Goal: Information Seeking & Learning: Find contact information

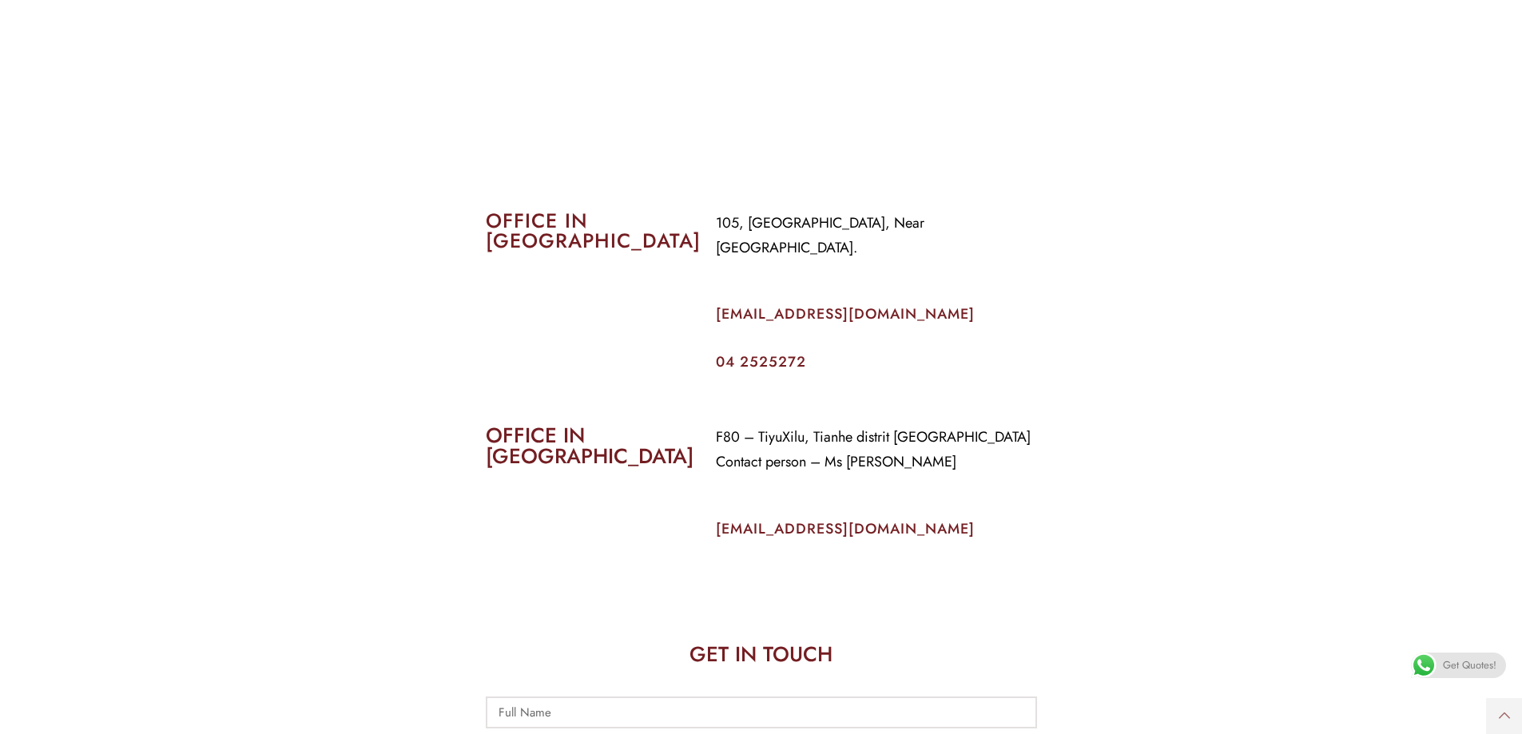
scroll to position [639, 0]
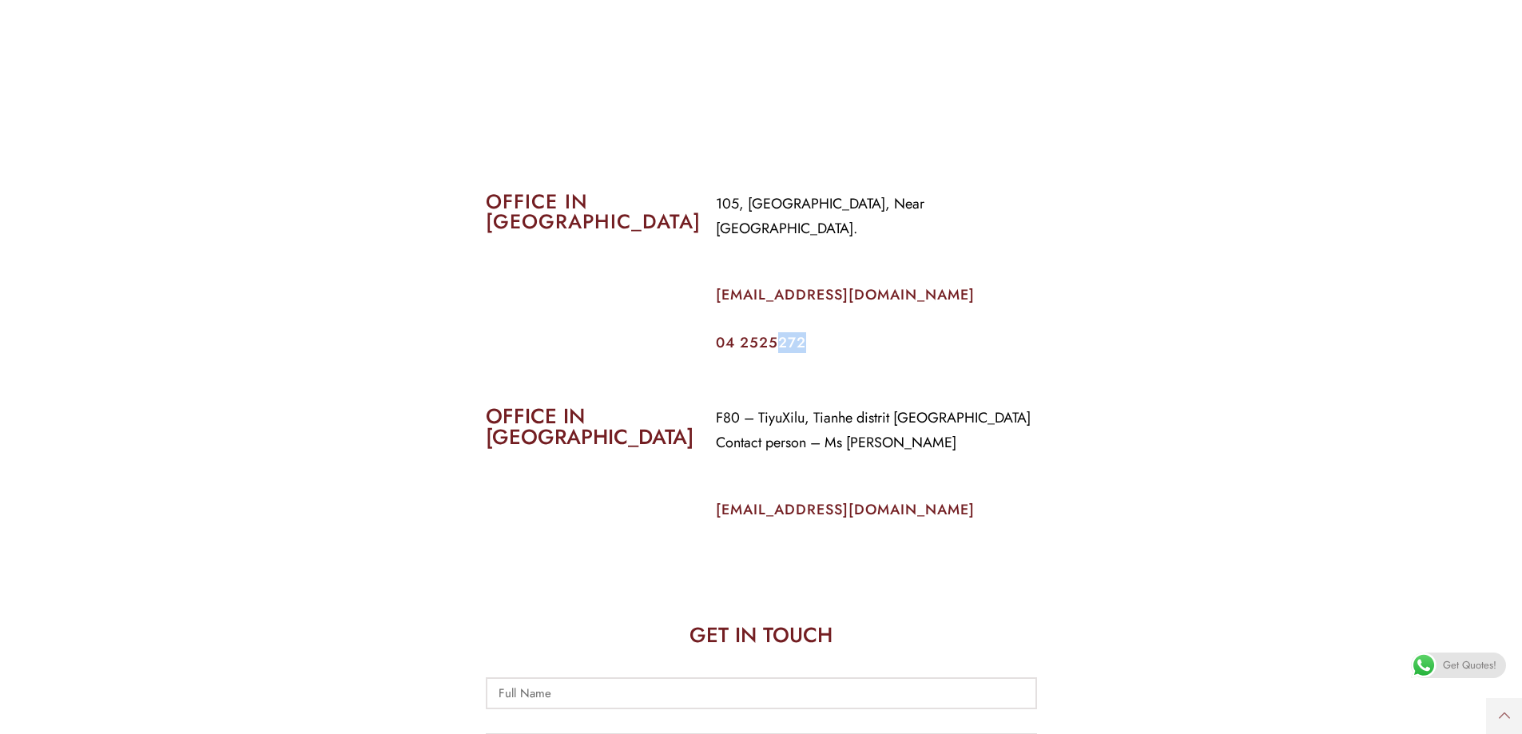
drag, startPoint x: 820, startPoint y: 315, endPoint x: 773, endPoint y: 315, distance: 47.9
click at [773, 336] on h2 "04 2525272" at bounding box center [876, 343] width 321 height 14
click at [773, 332] on link "04 2525272" at bounding box center [761, 342] width 90 height 21
click at [461, 415] on section "OFFICE IN [GEOGRAPHIC_DATA] F80 – TiyuXilu, Tianhe distrit [GEOGRAPHIC_DATA] Co…" at bounding box center [761, 459] width 1522 height 195
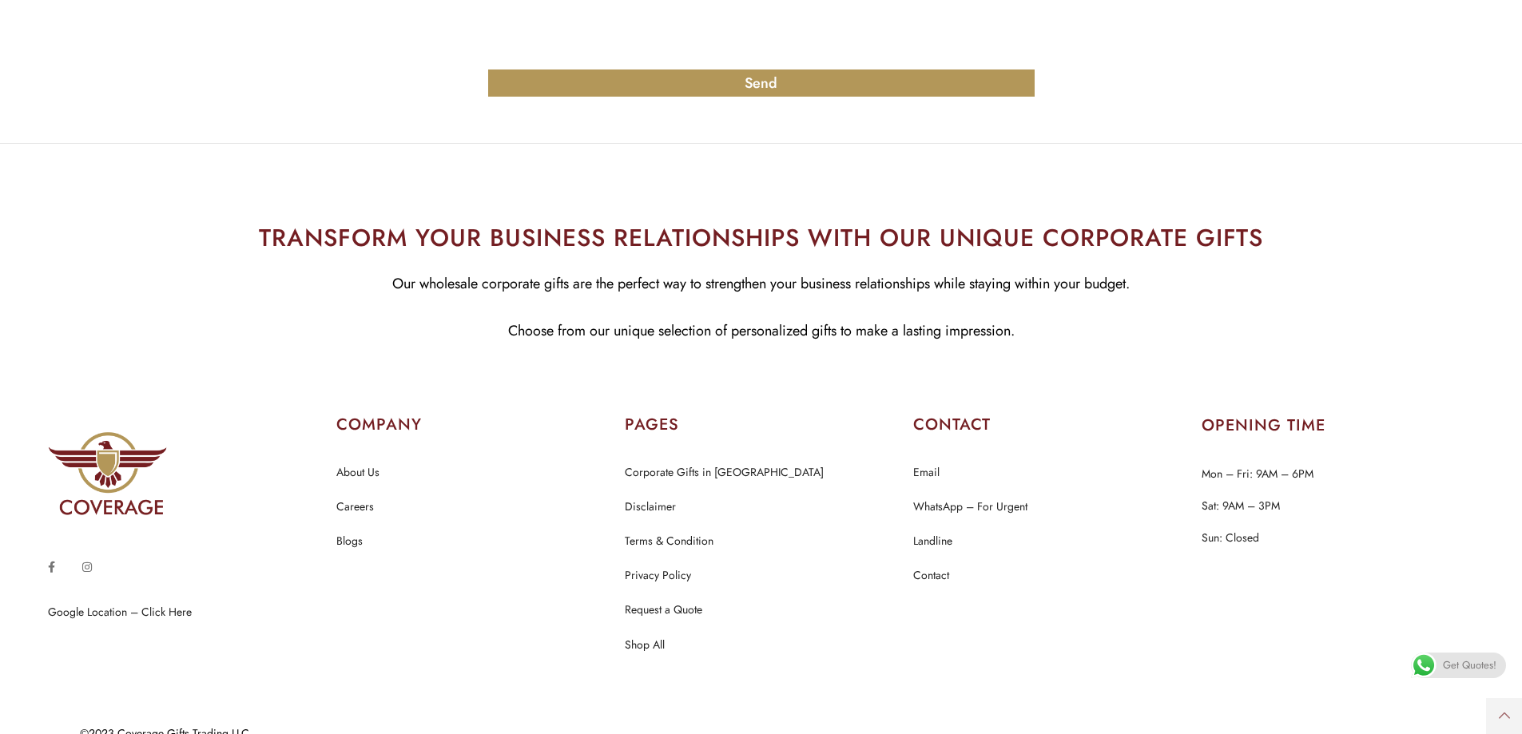
scroll to position [1666, 0]
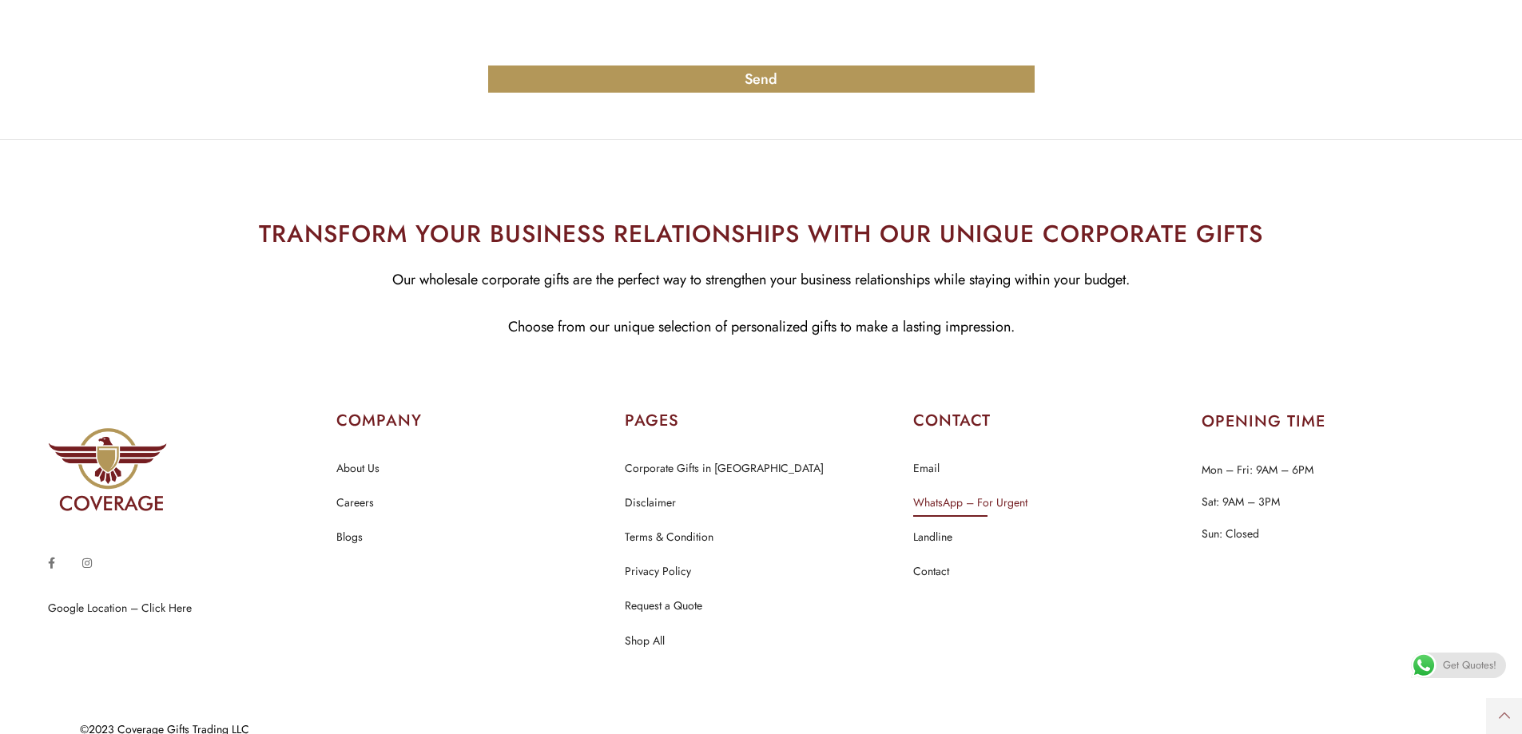
click at [942, 493] on link "WhatsApp – For Urgent" at bounding box center [970, 503] width 114 height 21
click at [924, 527] on link "Landline" at bounding box center [932, 537] width 39 height 21
click at [931, 562] on link "Contact" at bounding box center [931, 572] width 36 height 21
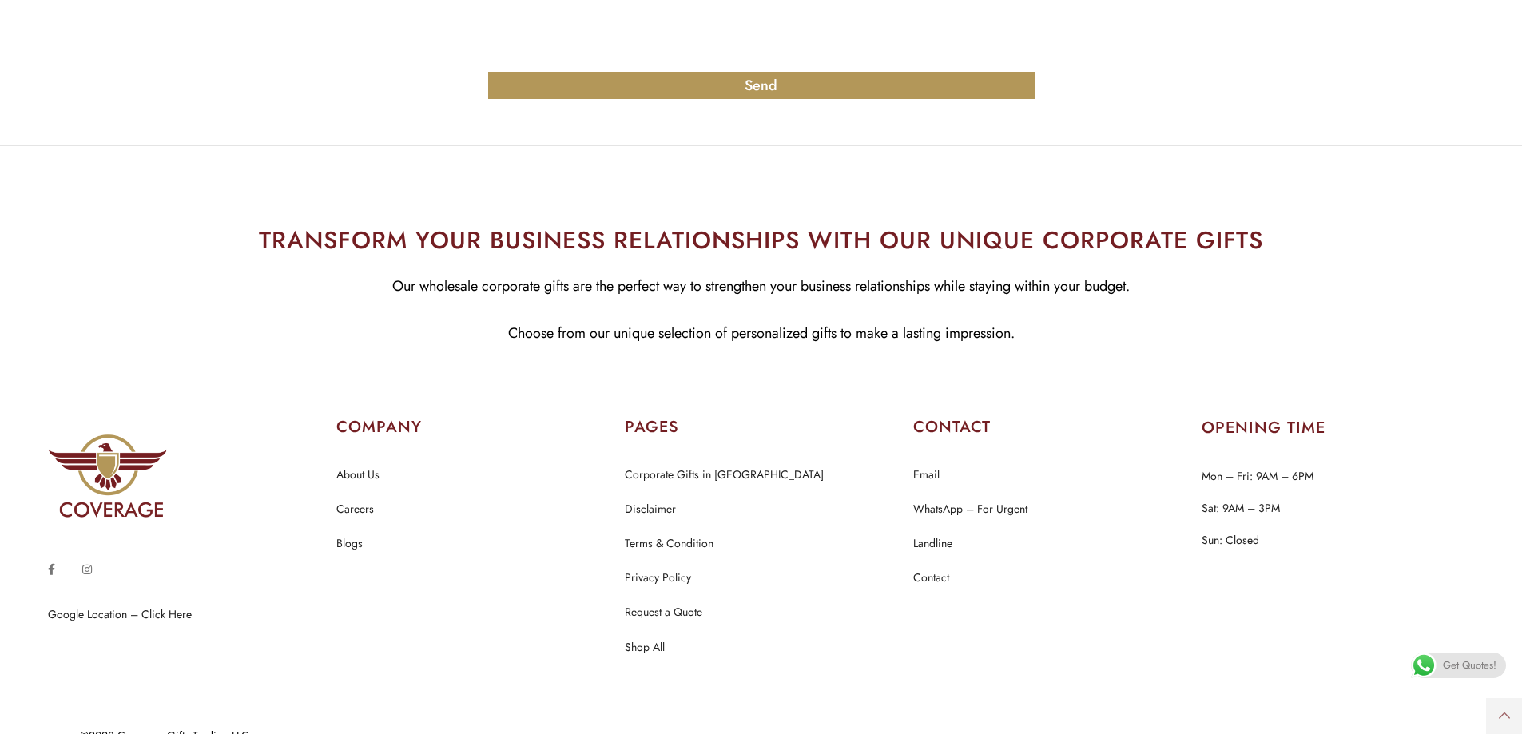
scroll to position [1666, 0]
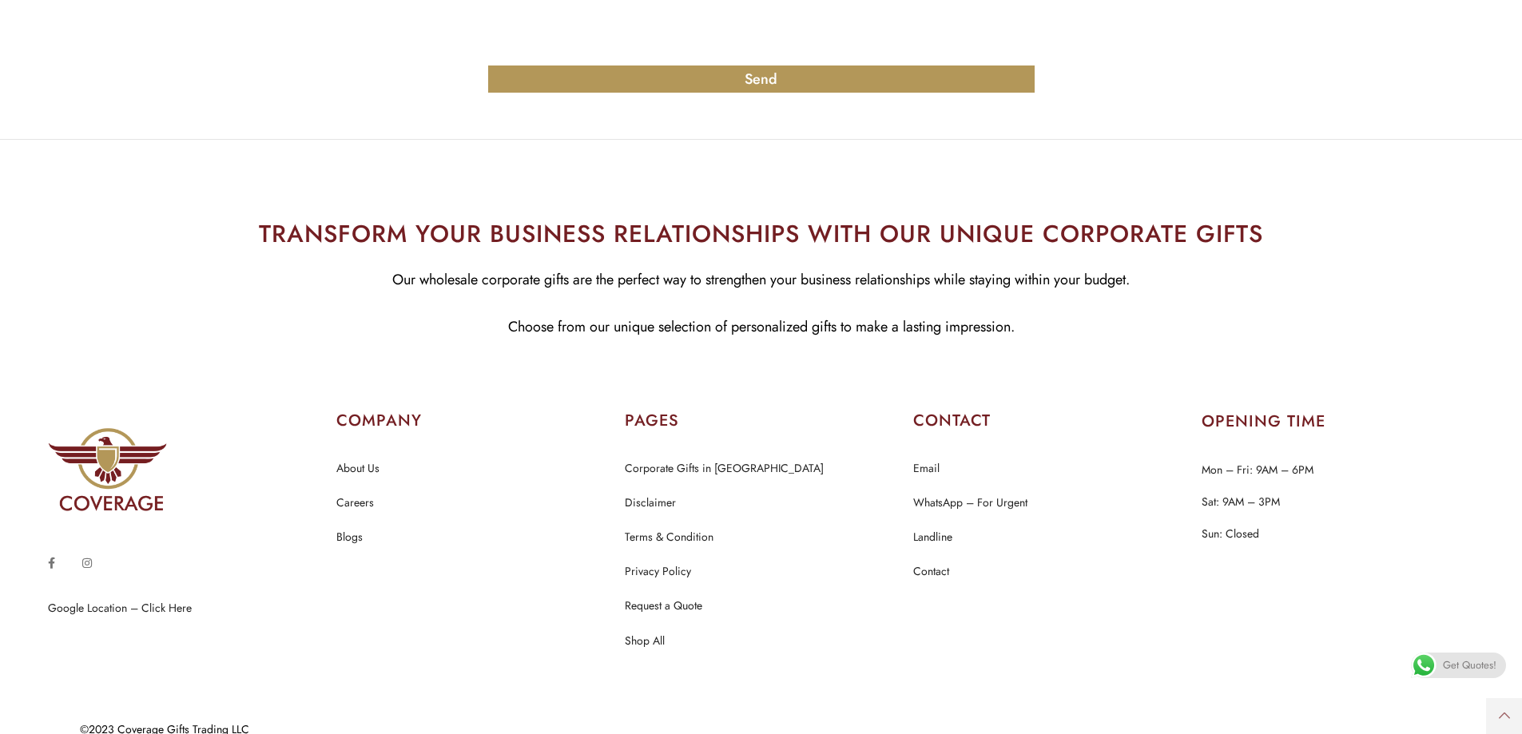
click at [47, 540] on e-page-transition at bounding box center [761, 367] width 1522 height 734
click at [51, 537] on e-page-transition at bounding box center [761, 367] width 1522 height 734
